Goal: Find specific page/section: Find specific page/section

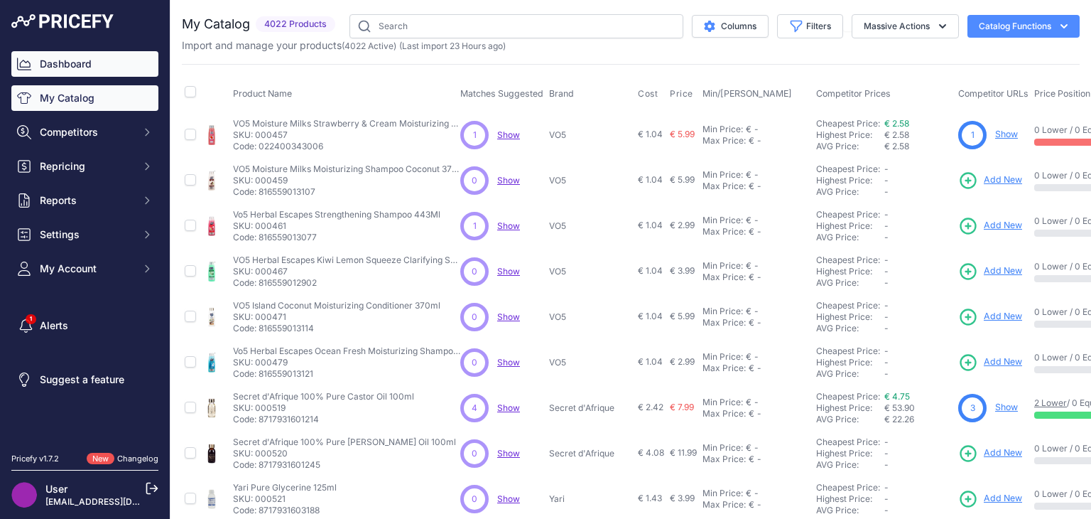
click at [65, 63] on link "Dashboard" at bounding box center [84, 64] width 147 height 26
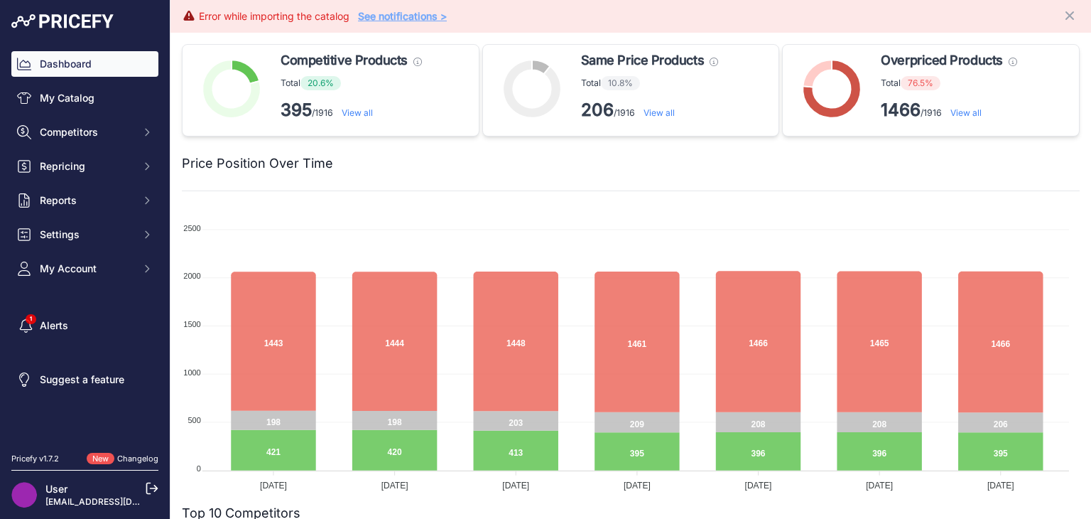
click at [963, 112] on link "View all" at bounding box center [966, 112] width 31 height 11
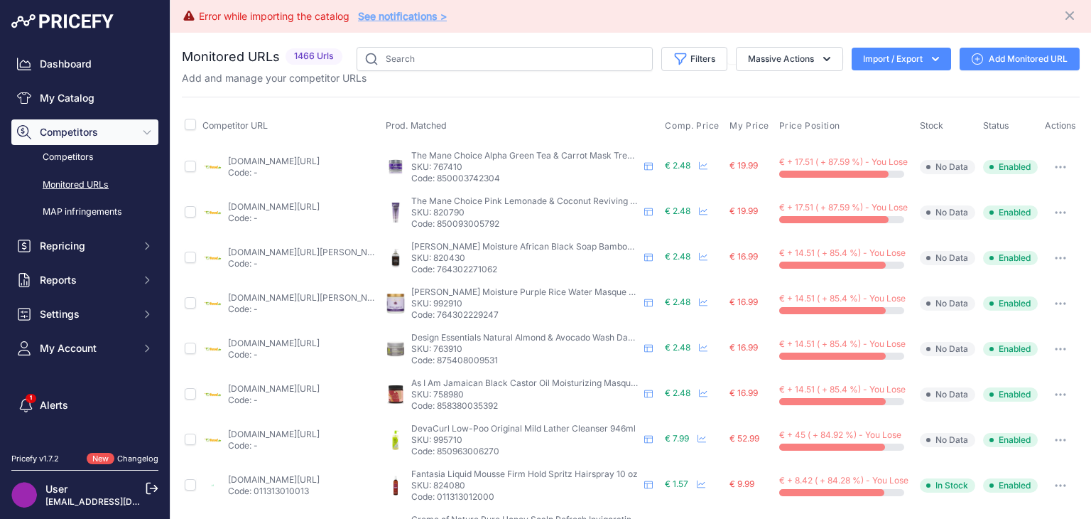
scroll to position [142, 0]
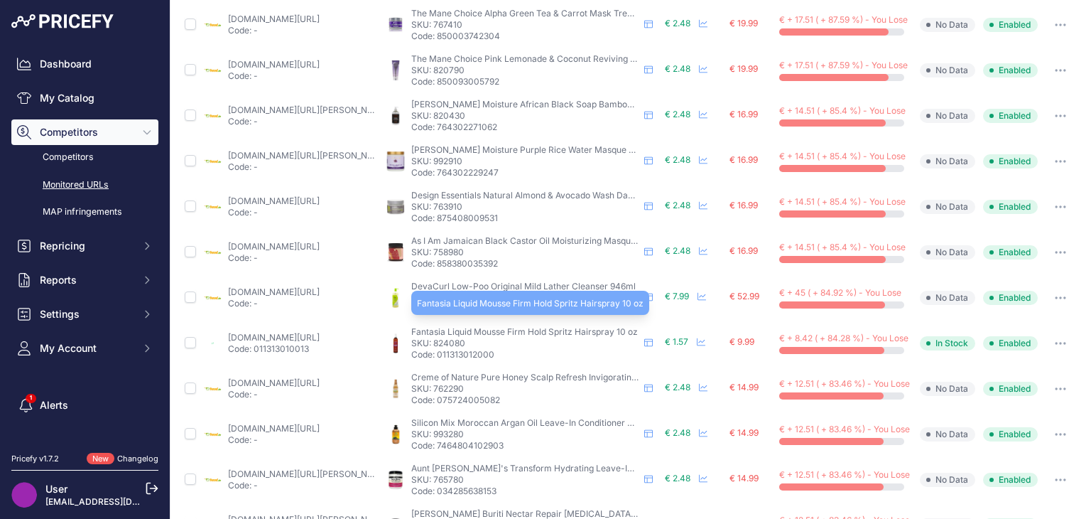
click at [500, 332] on span "Fantasia Liquid Mousse Firm Hold Spritz Hairspray 10 oz" at bounding box center [524, 331] width 227 height 11
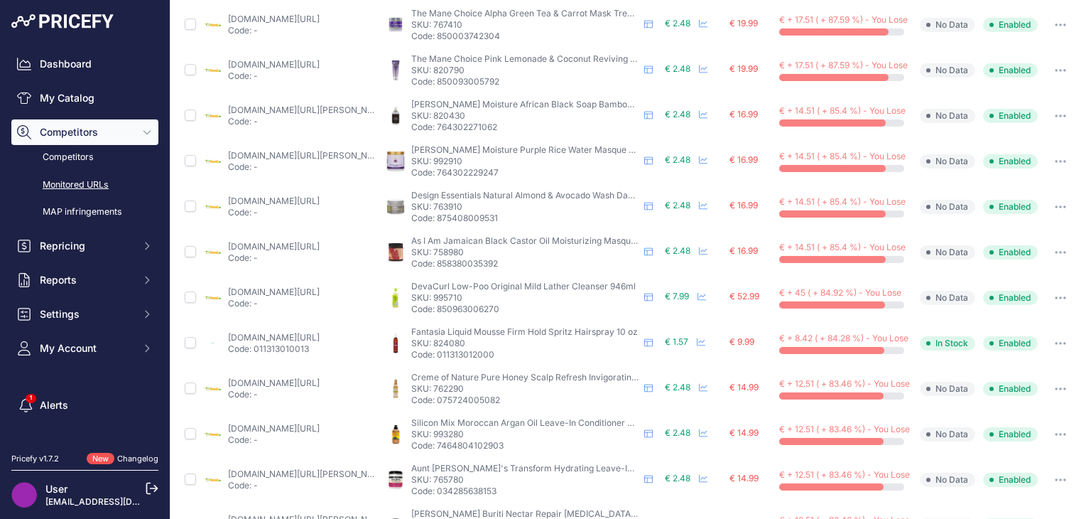
click at [499, 341] on p "SKU: 824080" at bounding box center [524, 343] width 227 height 11
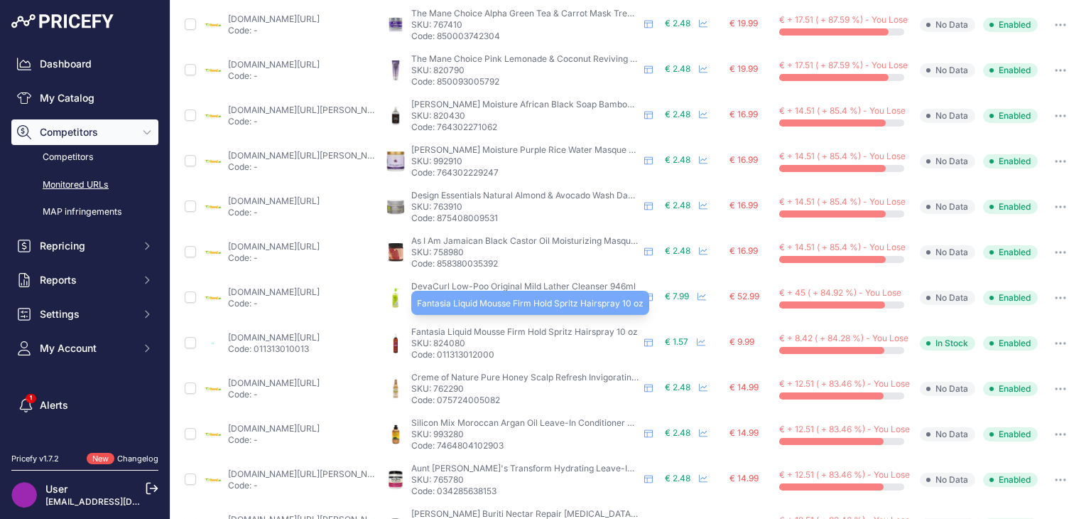
click at [477, 329] on span "Fantasia Liquid Mousse Firm Hold Spritz Hairspray 10 oz" at bounding box center [524, 331] width 227 height 11
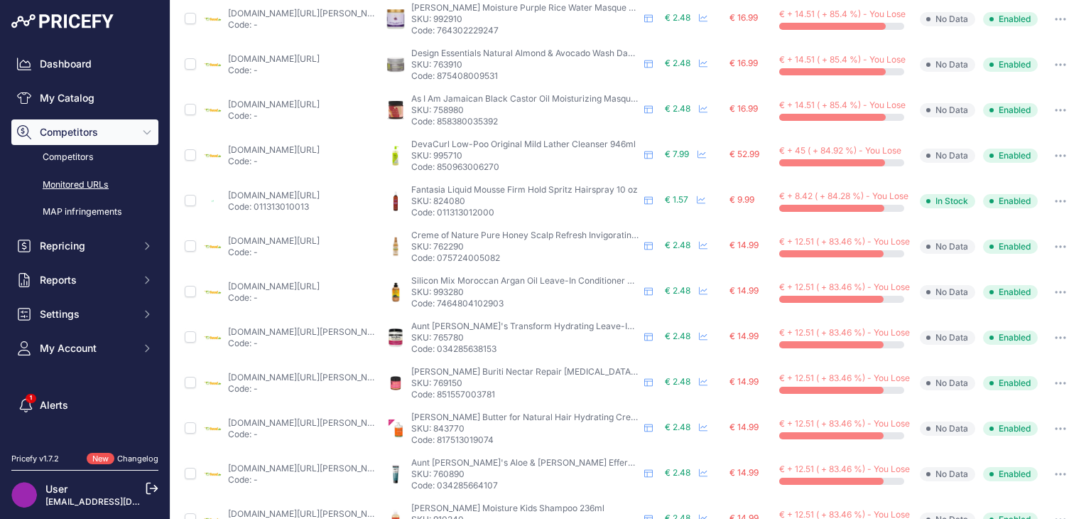
scroll to position [0, 0]
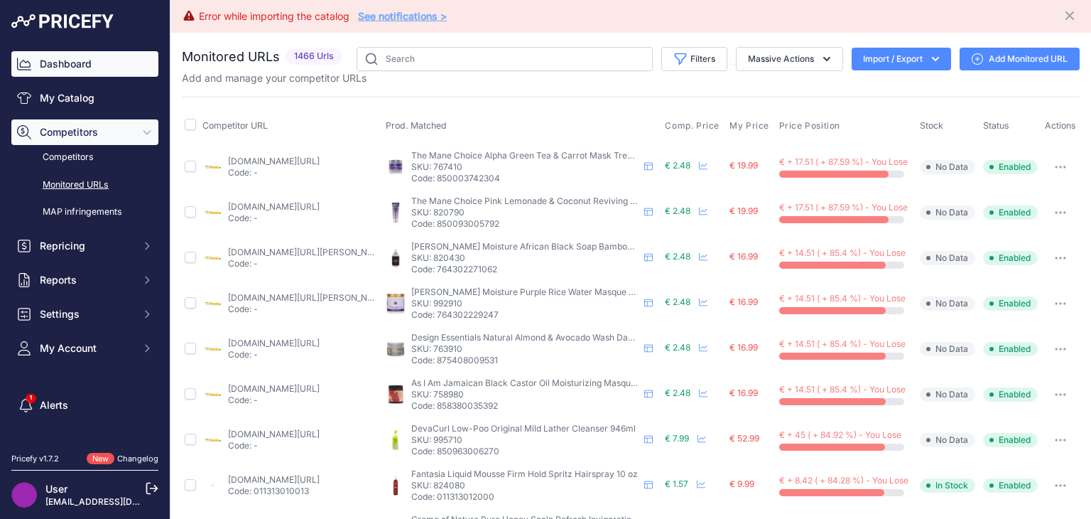
click at [77, 72] on link "Dashboard" at bounding box center [84, 64] width 147 height 26
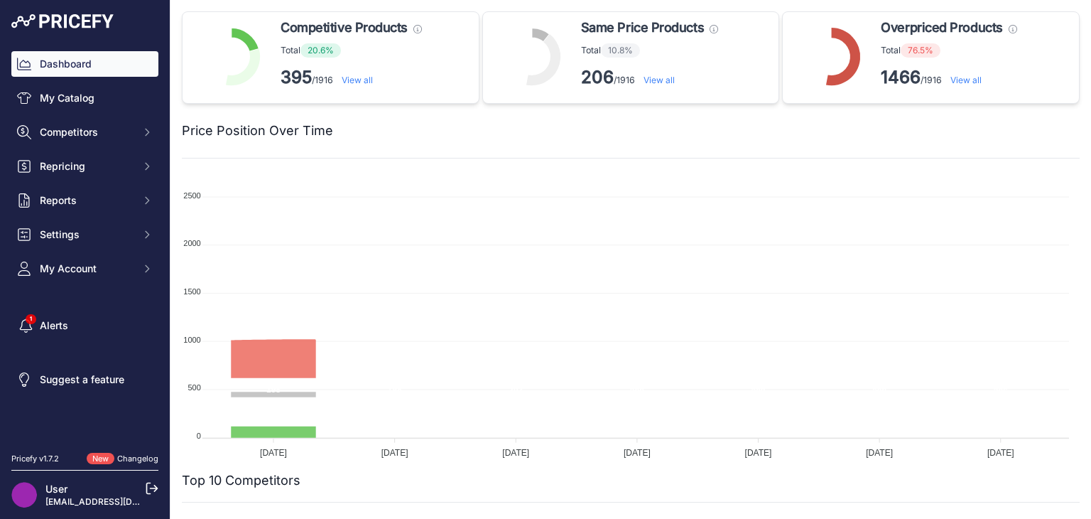
click at [965, 80] on link "View all" at bounding box center [966, 80] width 31 height 11
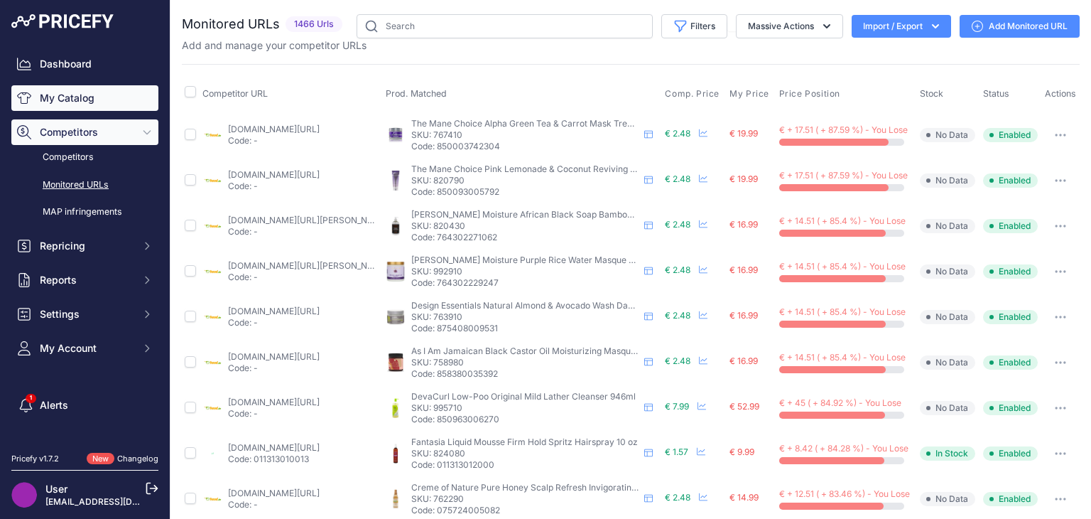
click at [79, 91] on link "My Catalog" at bounding box center [84, 98] width 147 height 26
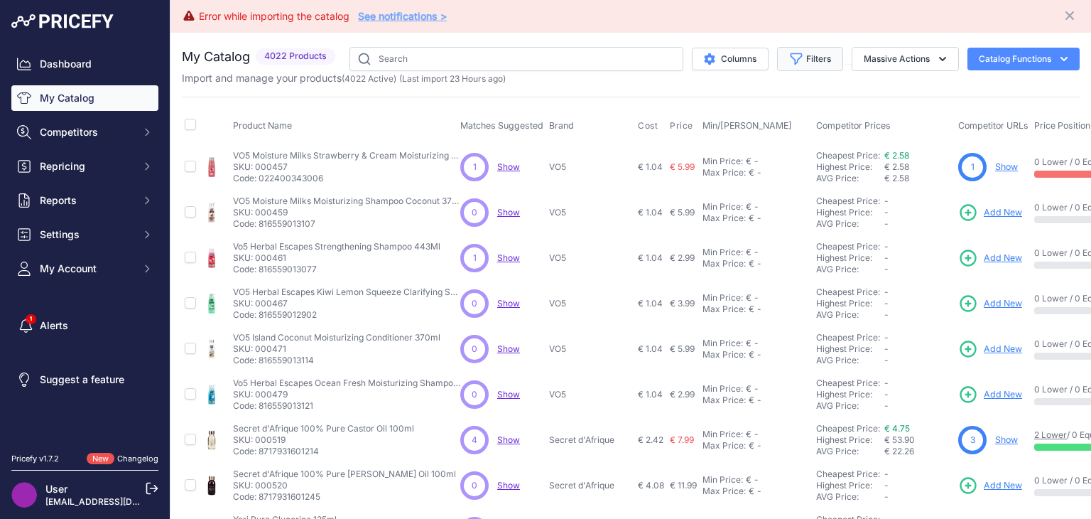
click at [812, 49] on button "Filters" at bounding box center [810, 59] width 66 height 24
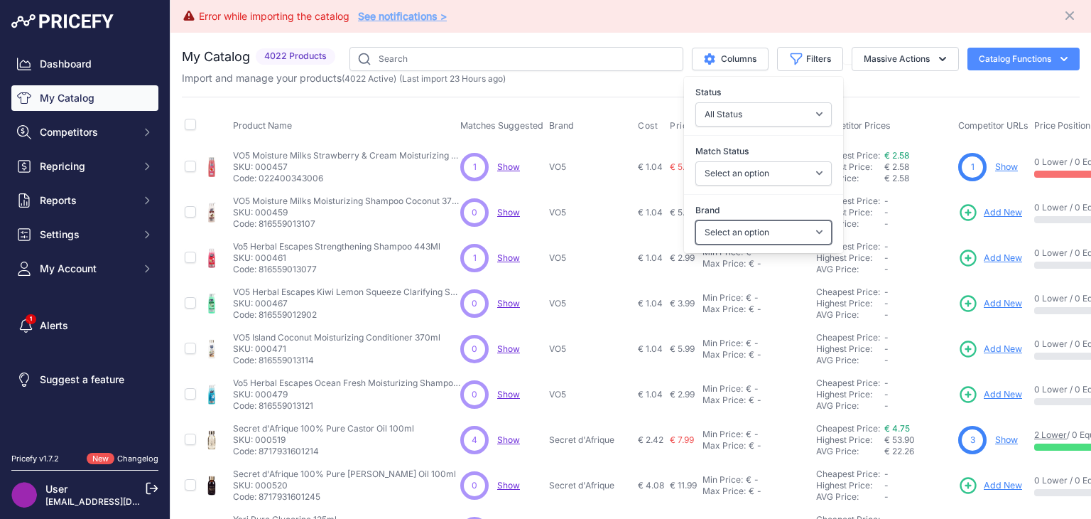
click at [796, 226] on select "Select an option A3 Activilong ADF Adore Affirm Africa's Best African Afri Afri…" at bounding box center [764, 232] width 136 height 24
select select "[PERSON_NAME]"
click at [696, 220] on select "Select an option A3 Activilong ADF Adore Affirm Africa's Best African Afri Afri…" at bounding box center [764, 232] width 136 height 24
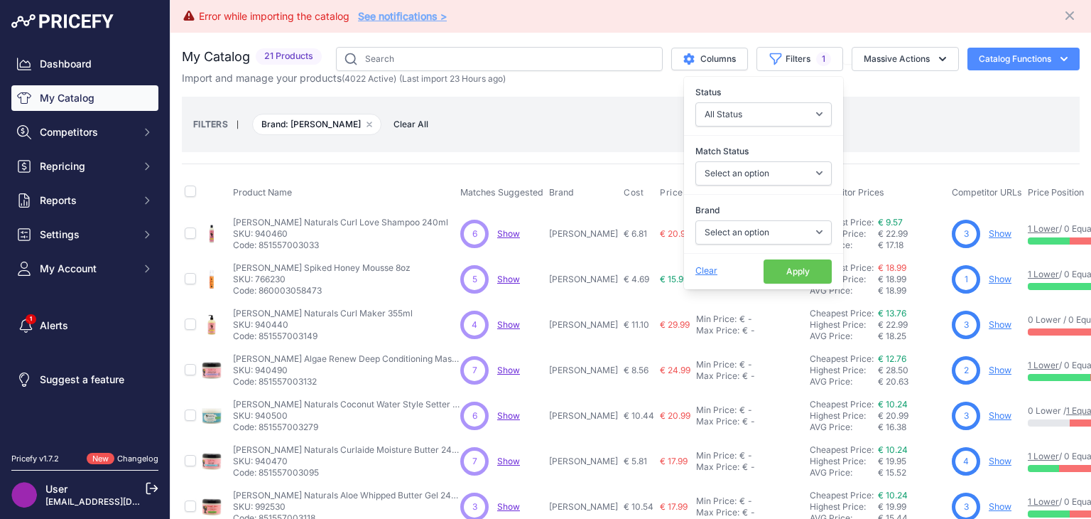
click at [784, 259] on button "Apply" at bounding box center [798, 271] width 68 height 24
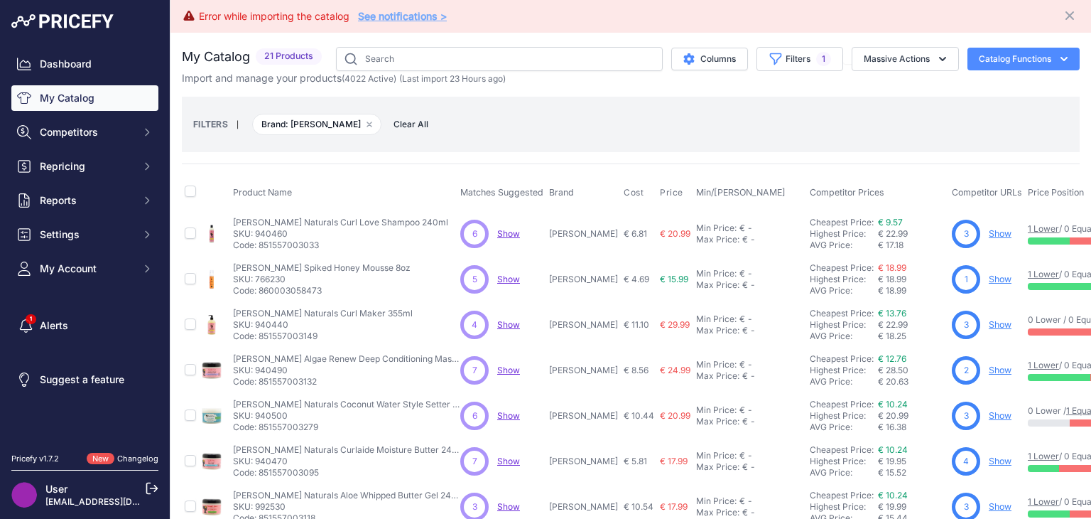
click at [971, 231] on div "3 Show" at bounding box center [987, 234] width 70 height 28
click at [989, 231] on link "Show" at bounding box center [1000, 233] width 23 height 11
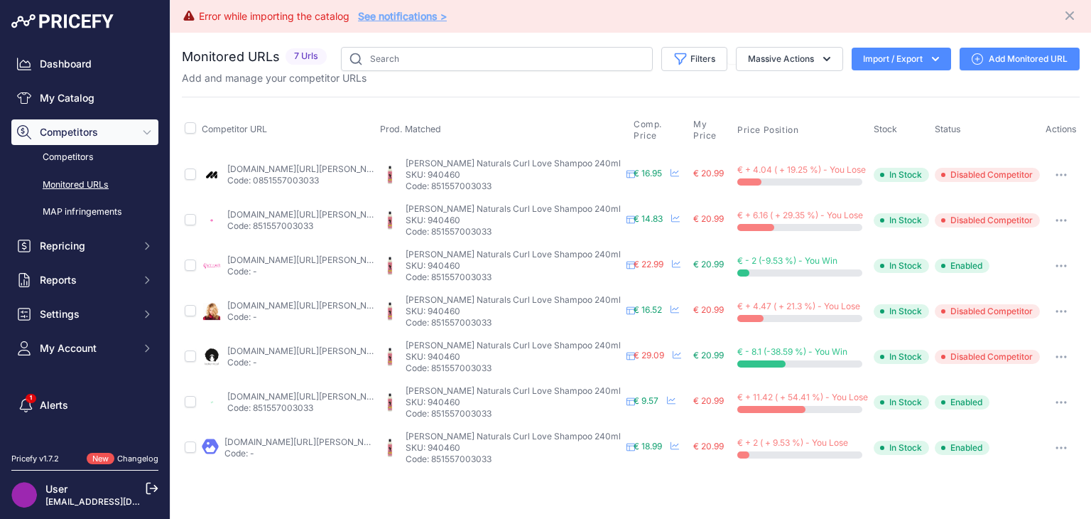
click at [333, 259] on link "[DOMAIN_NAME][URL][PERSON_NAME]" at bounding box center [307, 259] width 161 height 11
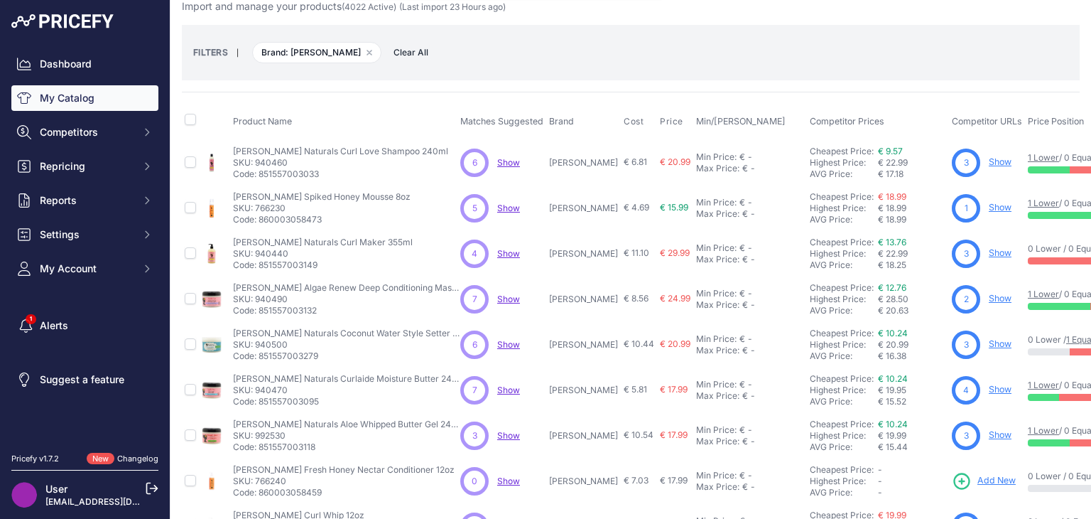
scroll to position [142, 0]
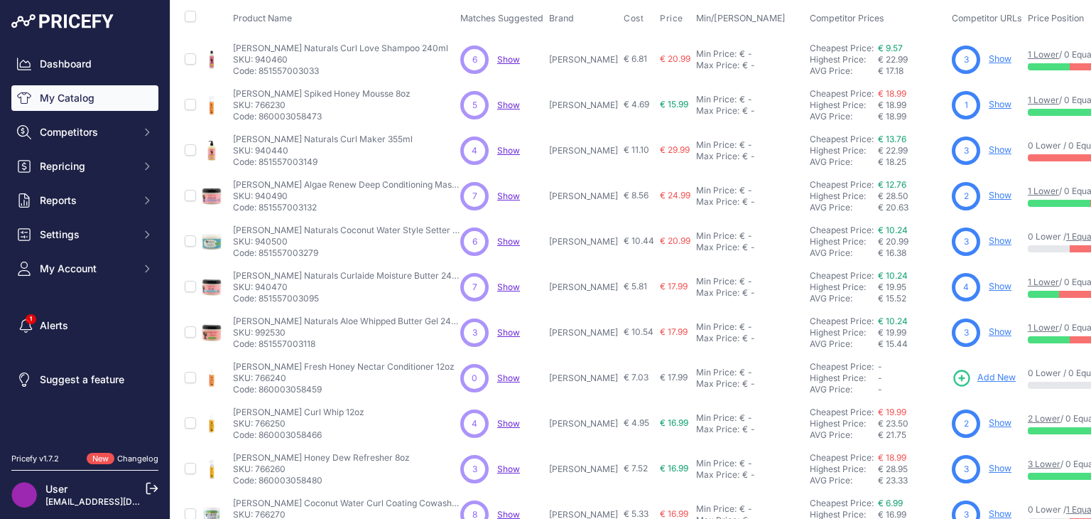
click at [989, 330] on link "Show" at bounding box center [1000, 331] width 23 height 11
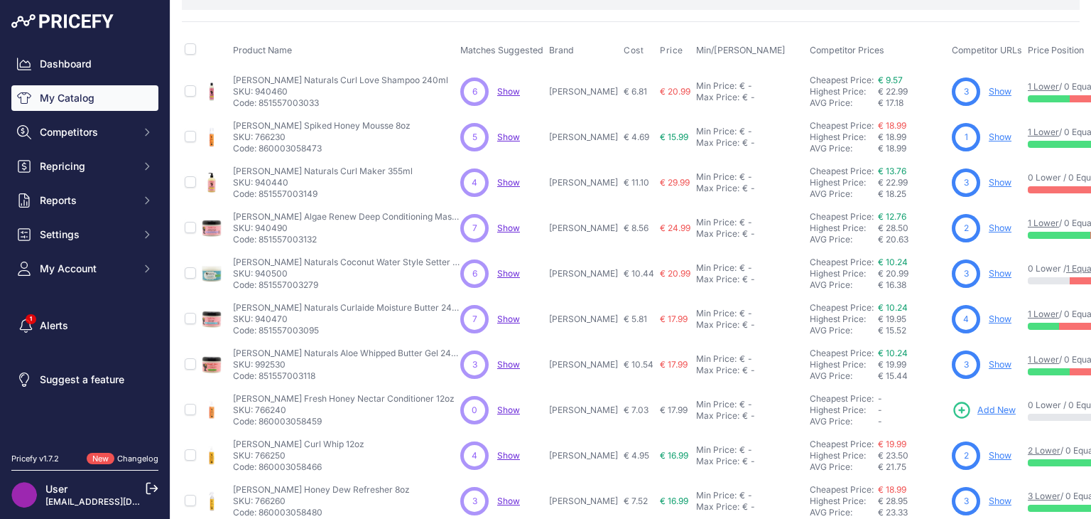
scroll to position [173, 0]
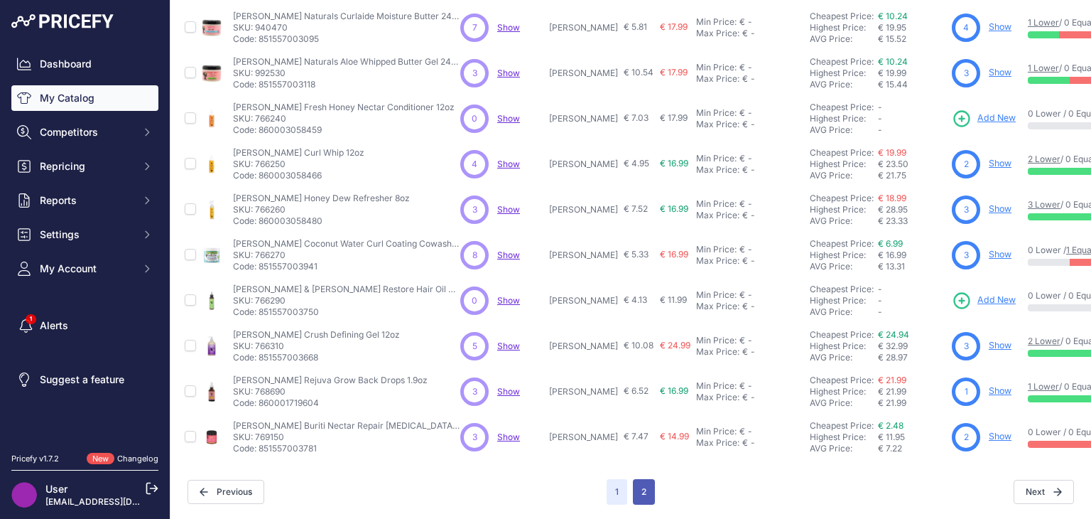
scroll to position [443, 0]
click at [638, 479] on button "2" at bounding box center [644, 492] width 22 height 26
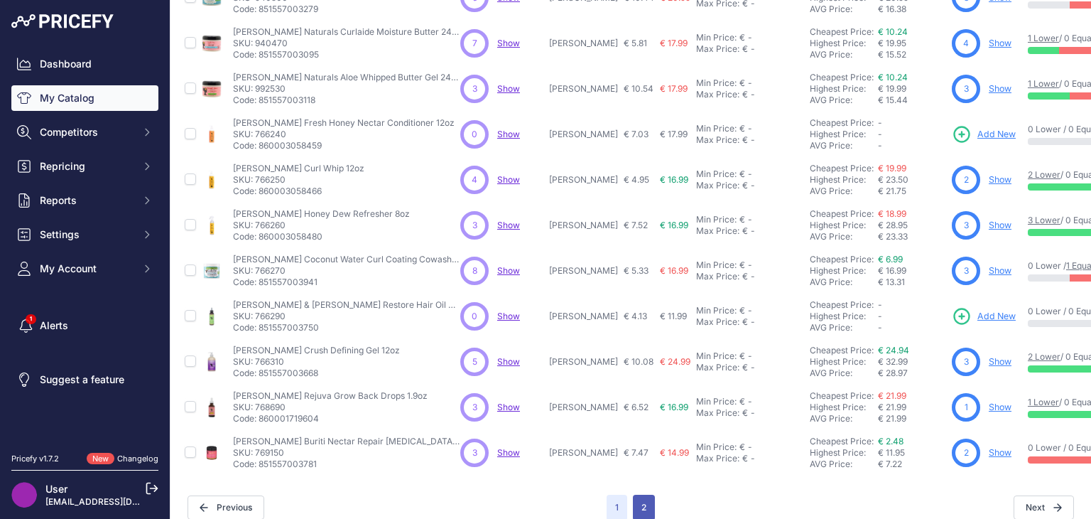
scroll to position [467, 0]
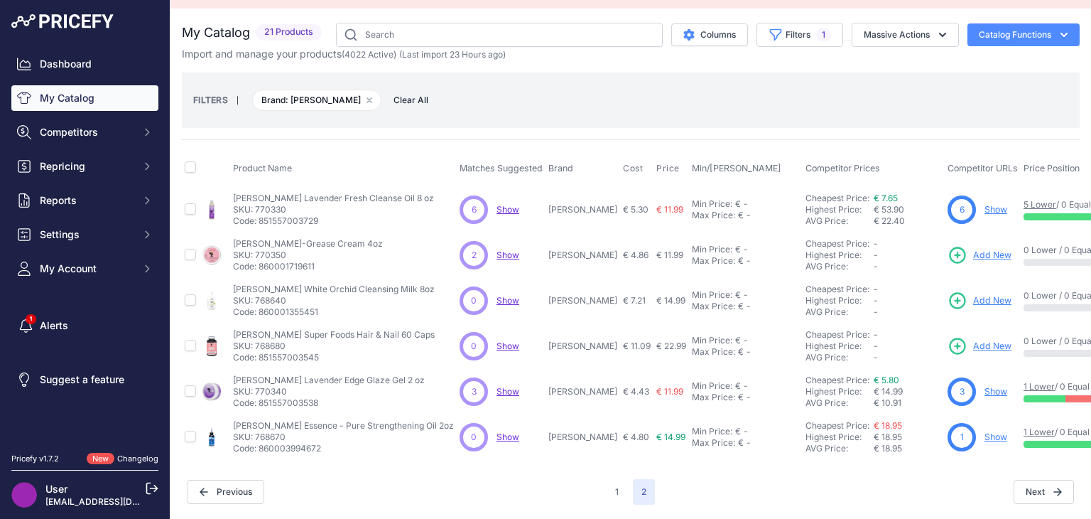
scroll to position [33, 0]
click at [985, 204] on link "Show" at bounding box center [996, 209] width 23 height 11
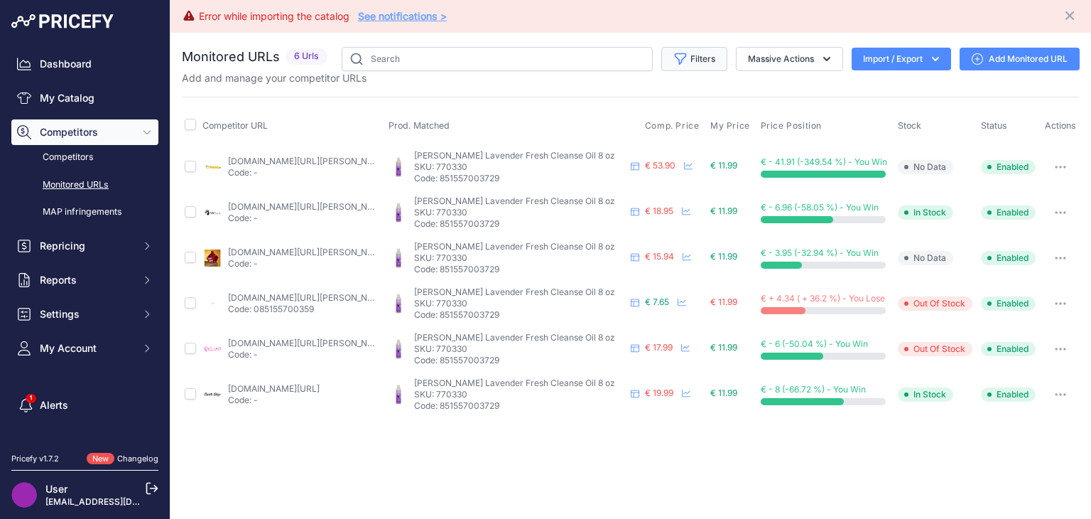
click at [704, 63] on button "Filters" at bounding box center [695, 59] width 66 height 24
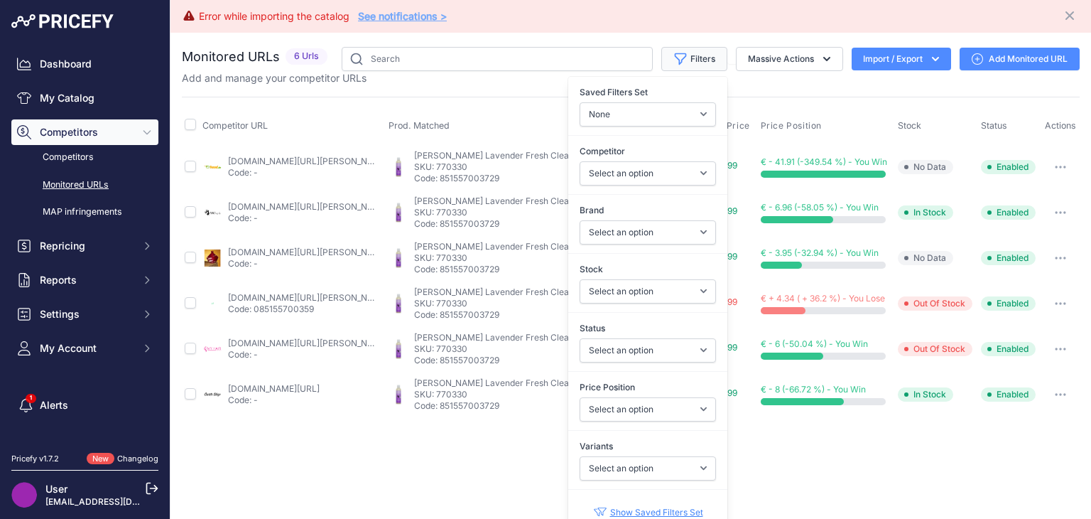
click at [704, 63] on button "Filters" at bounding box center [695, 59] width 66 height 24
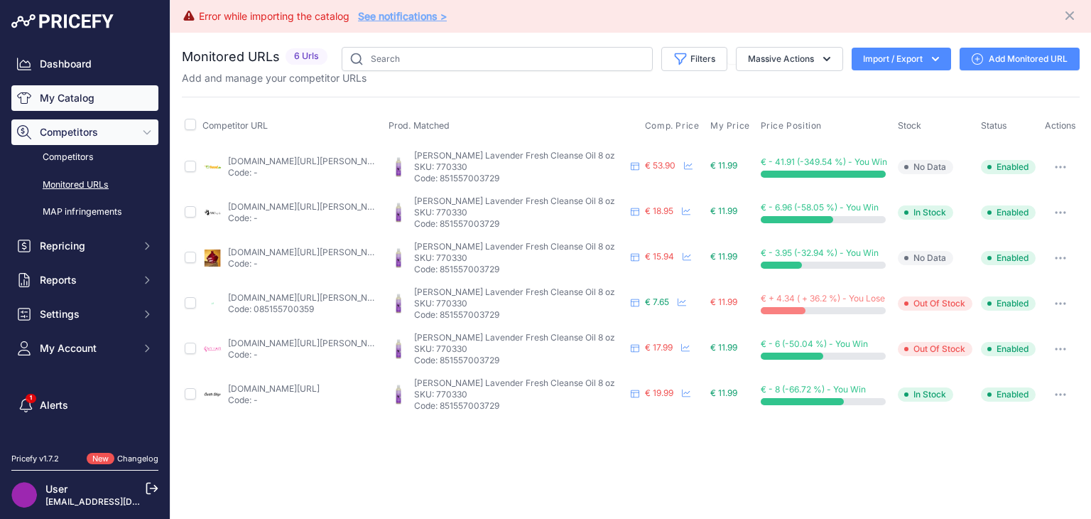
click at [65, 109] on link "My Catalog" at bounding box center [84, 98] width 147 height 26
